Goal: Communication & Community: Answer question/provide support

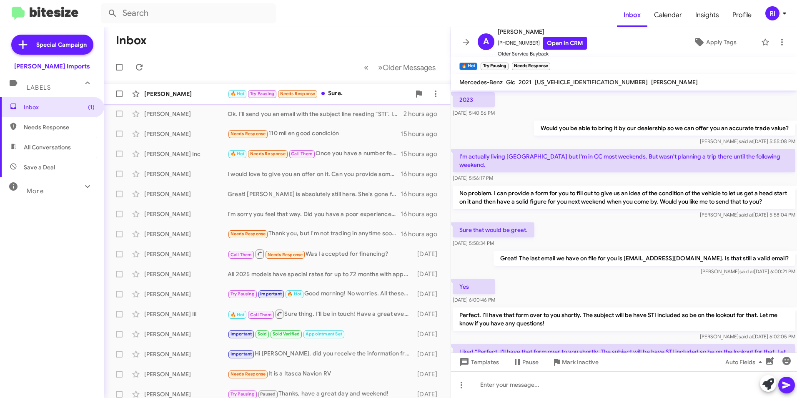
scroll to position [463, 0]
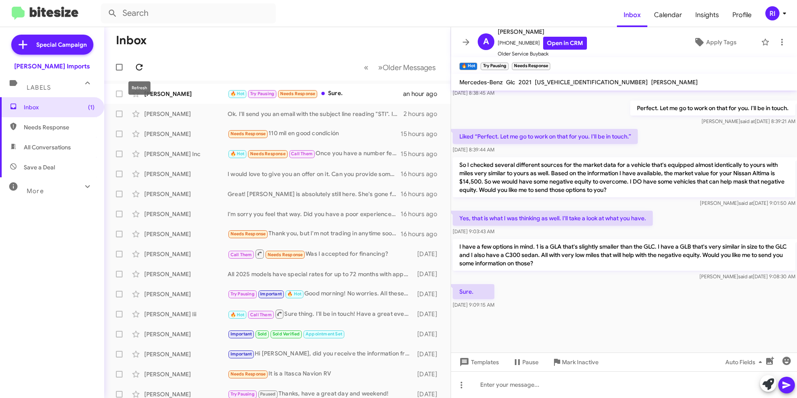
click at [136, 65] on icon at bounding box center [139, 67] width 10 height 10
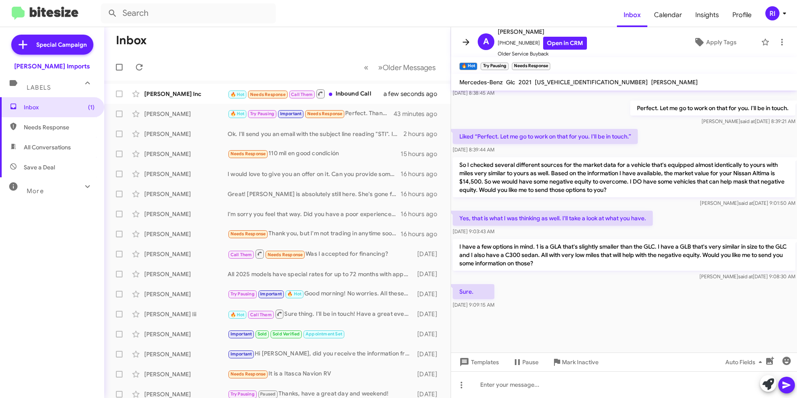
click at [469, 45] on icon at bounding box center [466, 42] width 10 height 10
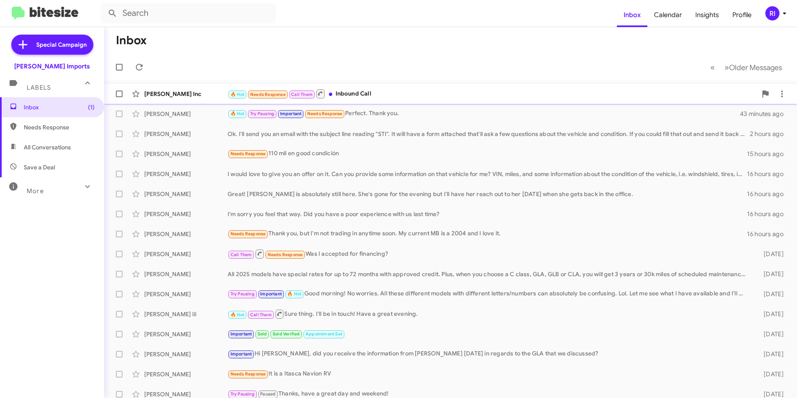
click at [360, 94] on div "🔥 Hot Needs Response Call Them Inbound Call" at bounding box center [492, 93] width 529 height 10
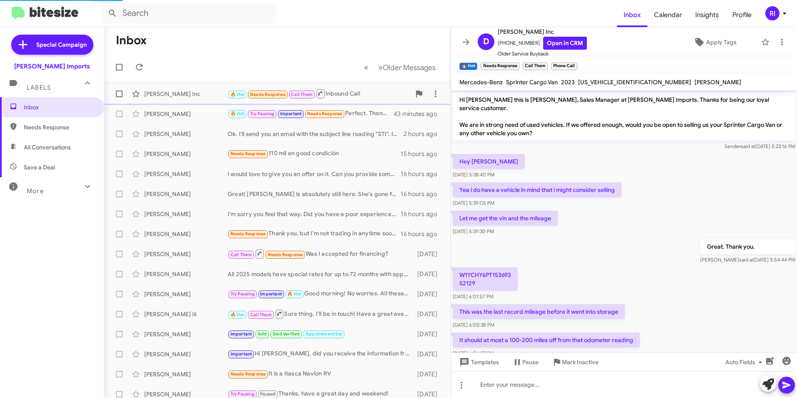
scroll to position [146, 0]
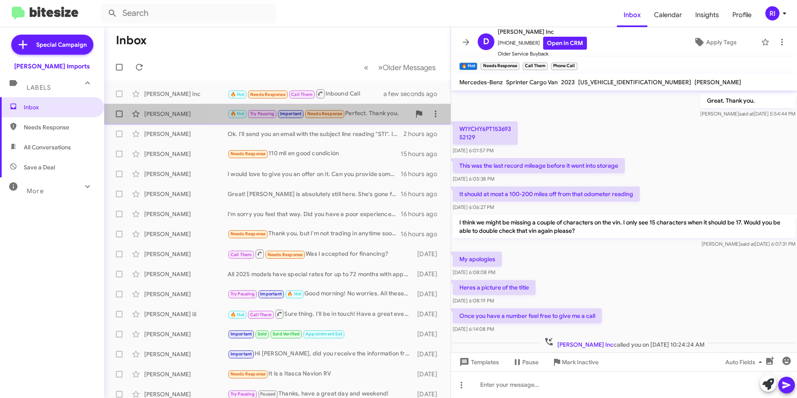
click at [369, 115] on div "🔥 Hot Try Pausing Important Needs Response Perfect. Thank you." at bounding box center [319, 114] width 183 height 10
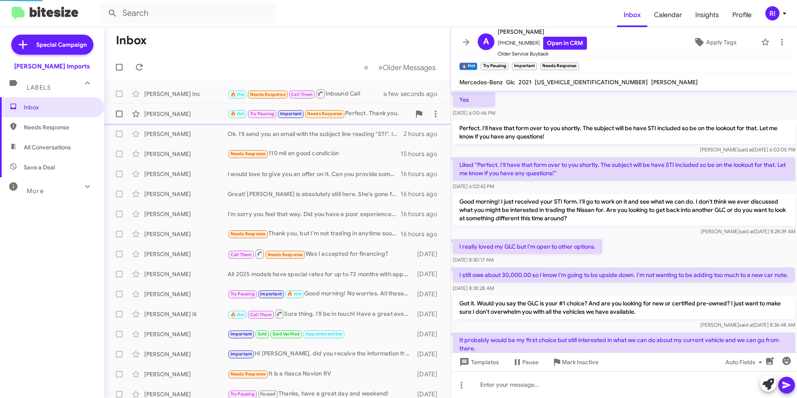
scroll to position [42, 0]
